Goal: Find specific page/section: Find specific page/section

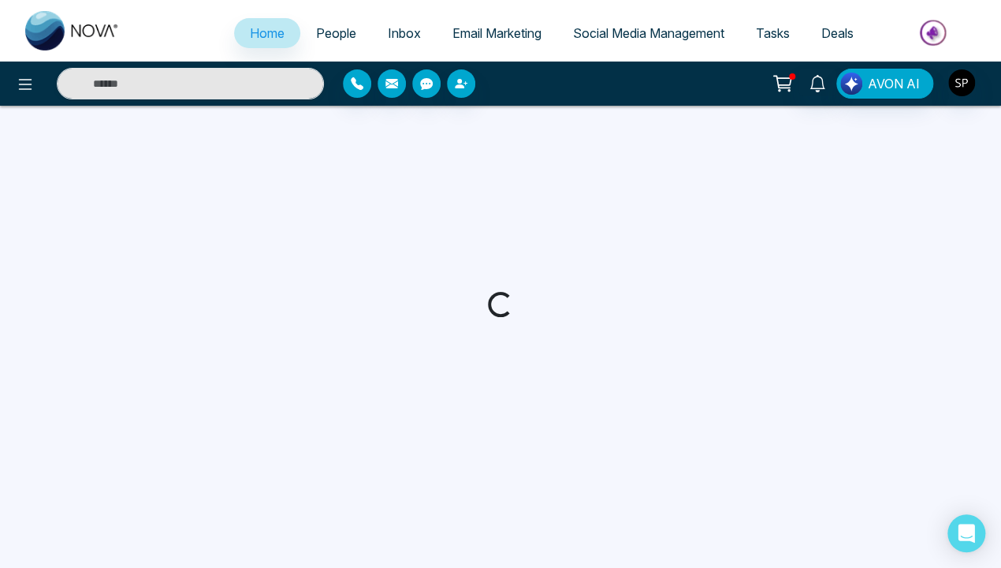
select select "*"
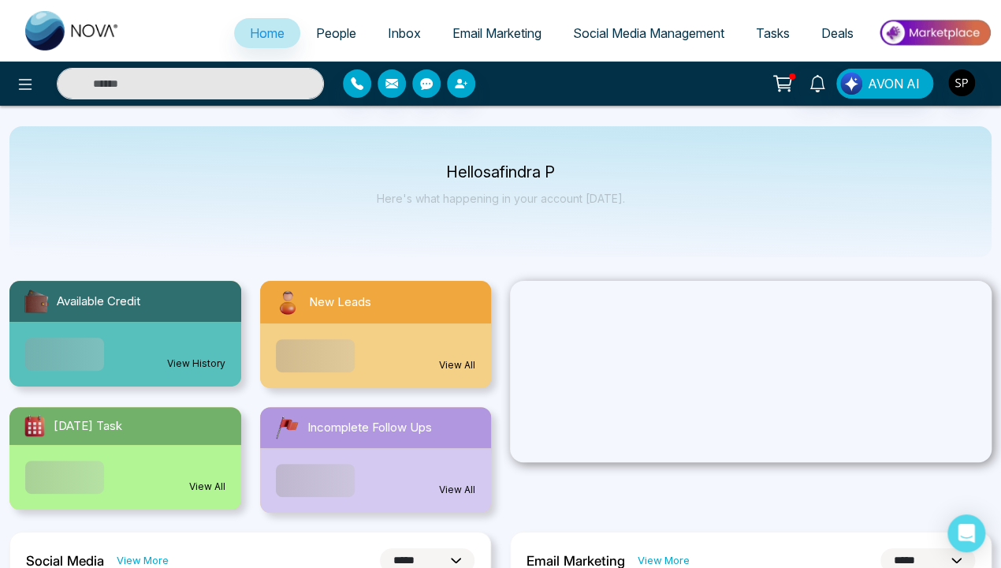
click at [196, 356] on link "View History" at bounding box center [196, 363] width 58 height 14
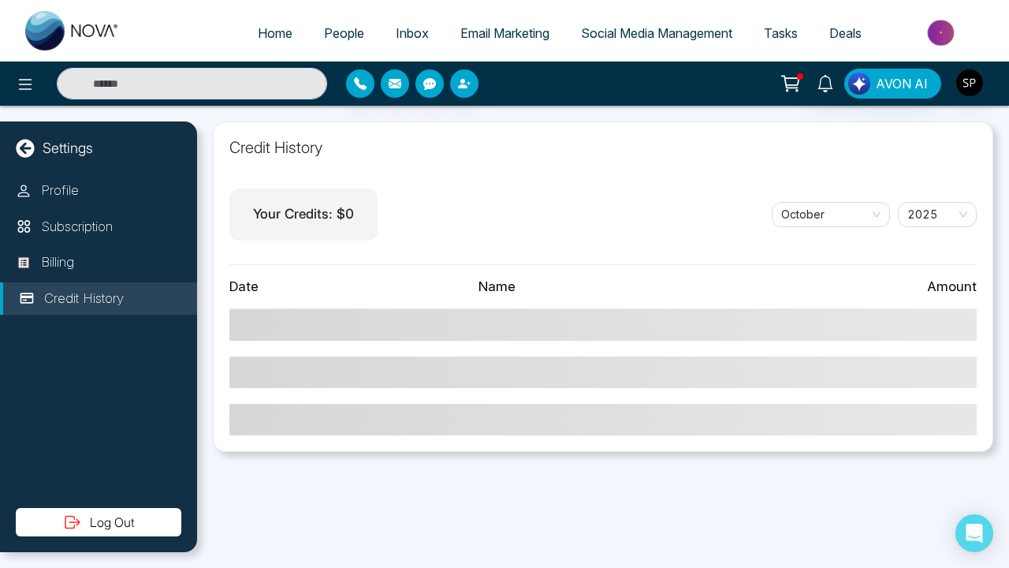
click at [25, 147] on icon at bounding box center [25, 148] width 19 height 19
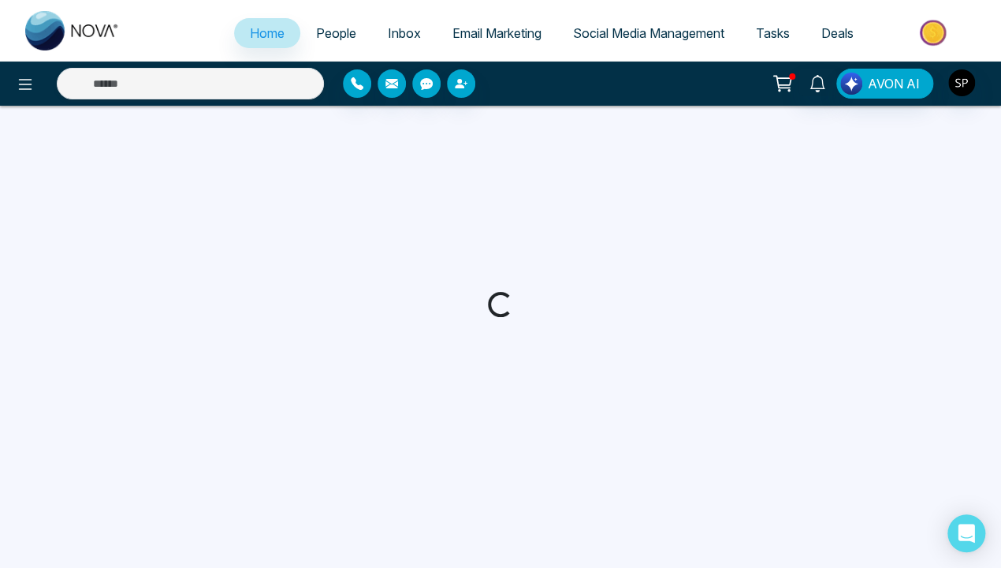
select select "*"
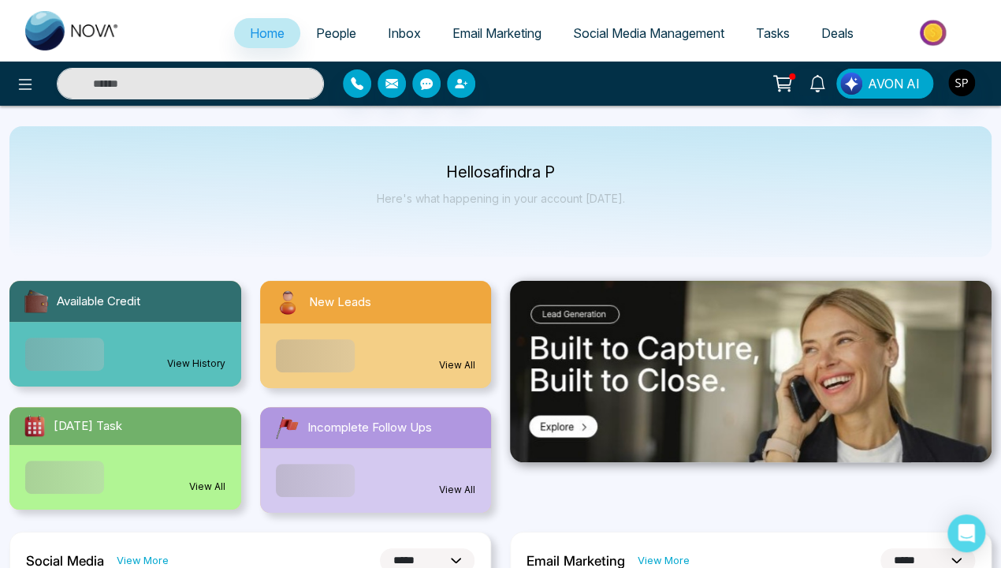
click at [457, 365] on link "View All" at bounding box center [457, 365] width 36 height 14
click at [255, 33] on span "Home" at bounding box center [267, 33] width 35 height 16
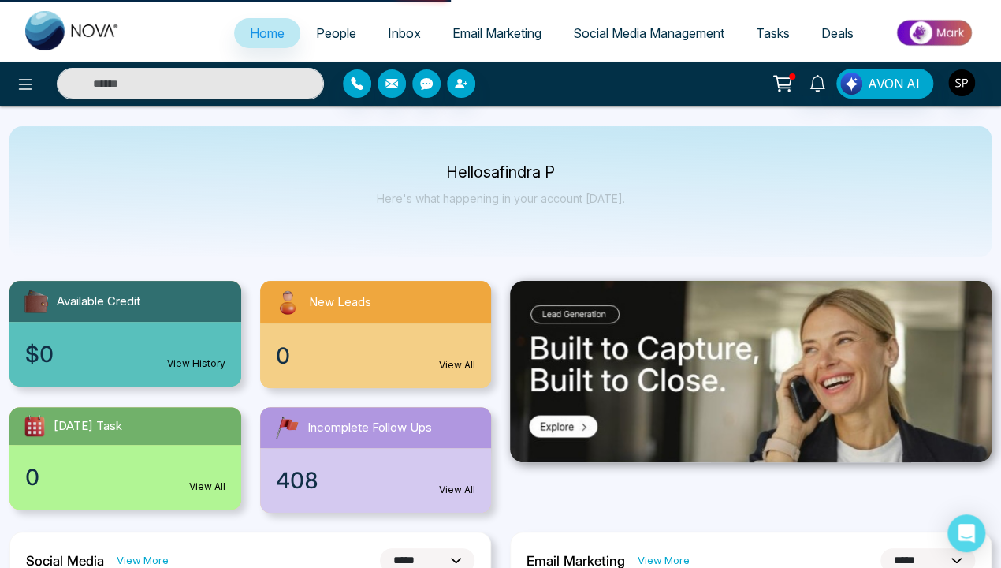
click at [207, 486] on link "View All" at bounding box center [207, 486] width 36 height 14
click at [255, 33] on span "Home" at bounding box center [267, 33] width 35 height 16
click at [457, 490] on link "View All" at bounding box center [457, 489] width 36 height 14
click at [255, 33] on span "Home" at bounding box center [267, 33] width 35 height 16
click at [751, 371] on img at bounding box center [751, 371] width 482 height 181
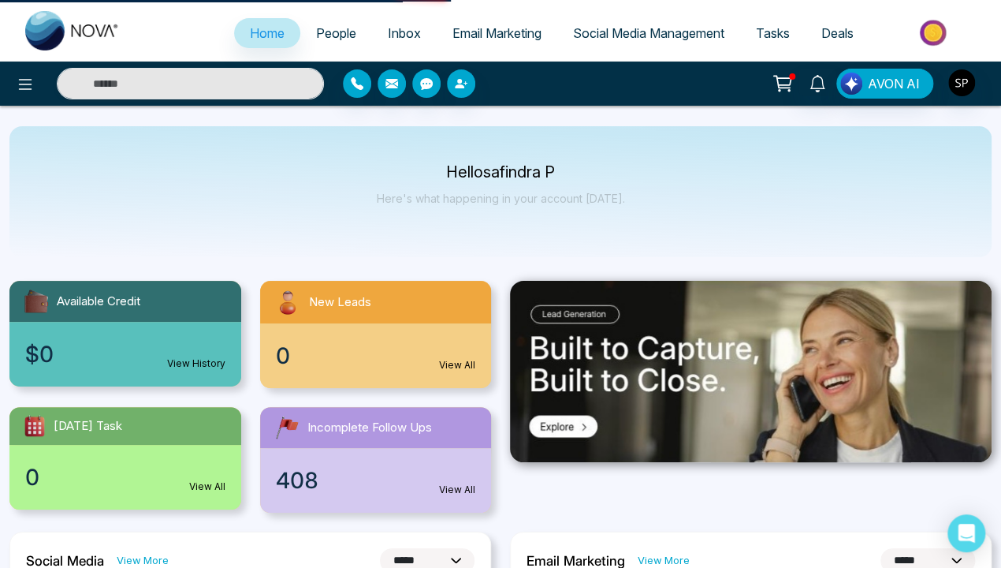
click at [255, 33] on span "Home" at bounding box center [267, 33] width 35 height 16
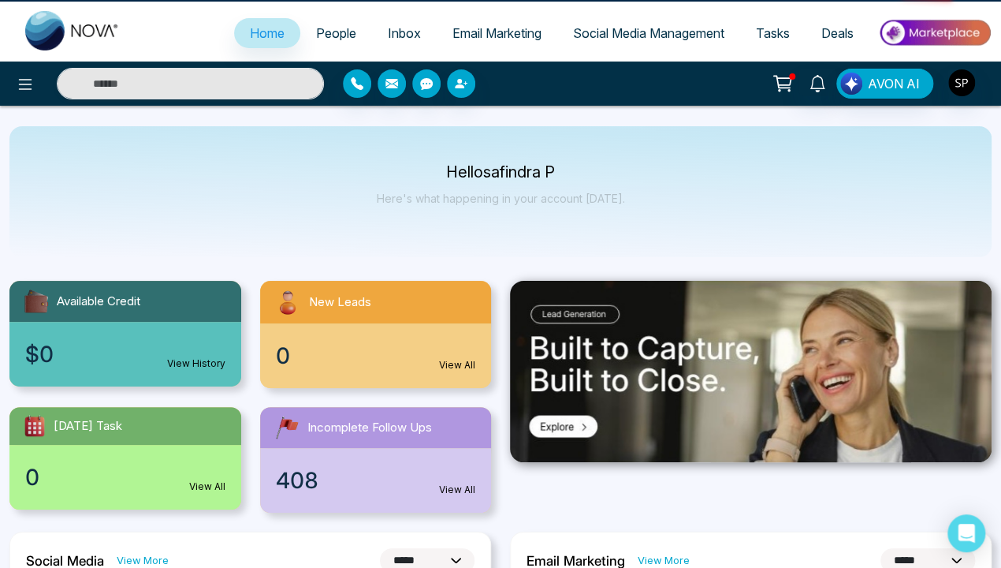
click at [141, 560] on link "View More" at bounding box center [143, 560] width 52 height 15
click at [255, 33] on span "Home" at bounding box center [267, 33] width 35 height 16
click at [661, 560] on link "View More" at bounding box center [664, 560] width 52 height 15
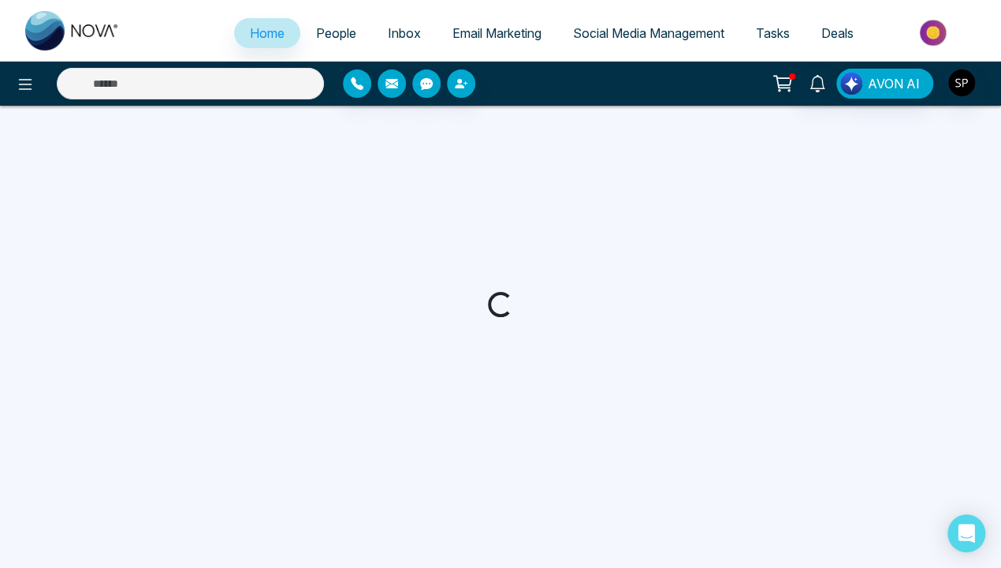
select select "*"
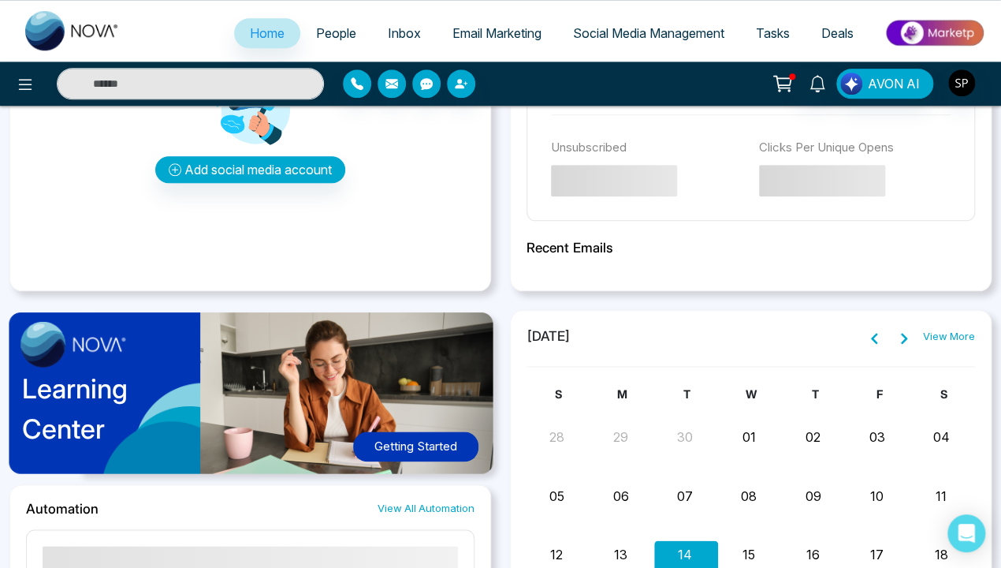
scroll to position [600, 0]
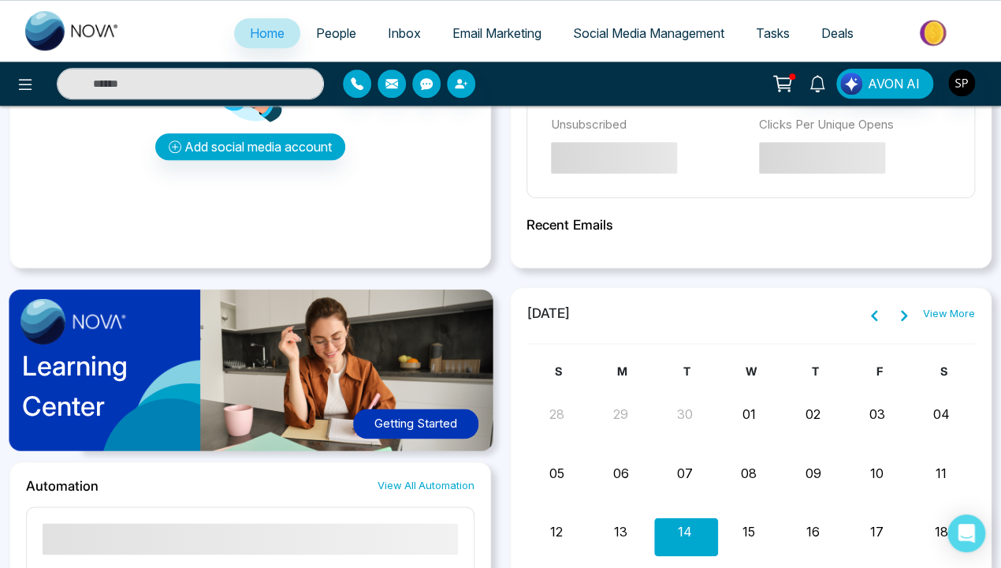
click at [426, 483] on link "View All Automation" at bounding box center [426, 485] width 97 height 15
